Goal: Find specific page/section: Find specific page/section

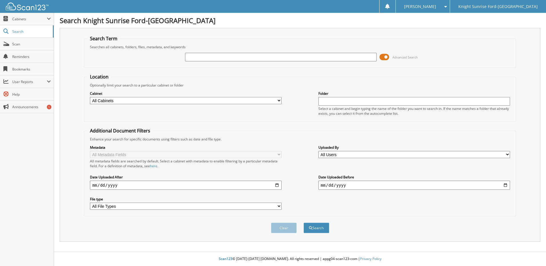
click at [258, 56] on input "text" at bounding box center [281, 57] width 192 height 9
type input "646459"
click at [303, 223] on button "Search" at bounding box center [316, 228] width 26 height 11
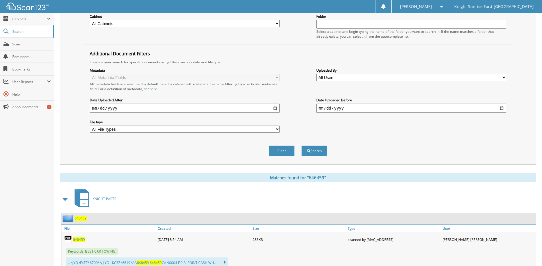
scroll to position [97, 0]
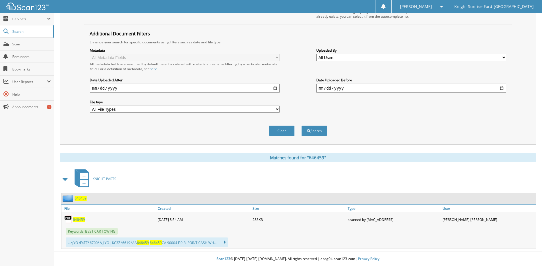
click at [77, 219] on span "646459" at bounding box center [79, 219] width 12 height 5
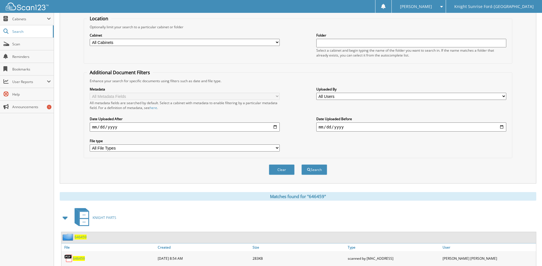
scroll to position [0, 0]
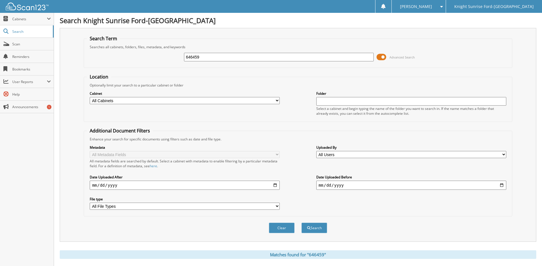
drag, startPoint x: 132, startPoint y: 59, endPoint x: 69, endPoint y: 50, distance: 63.5
click at [132, 59] on div "646459 Advanced Search" at bounding box center [298, 56] width 422 height 15
click at [23, 42] on span "Scan" at bounding box center [31, 44] width 39 height 5
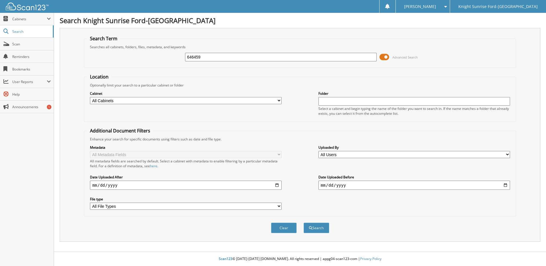
type input "646459"
click at [303, 223] on button "Search" at bounding box center [316, 228] width 26 height 11
